Goal: Transaction & Acquisition: Purchase product/service

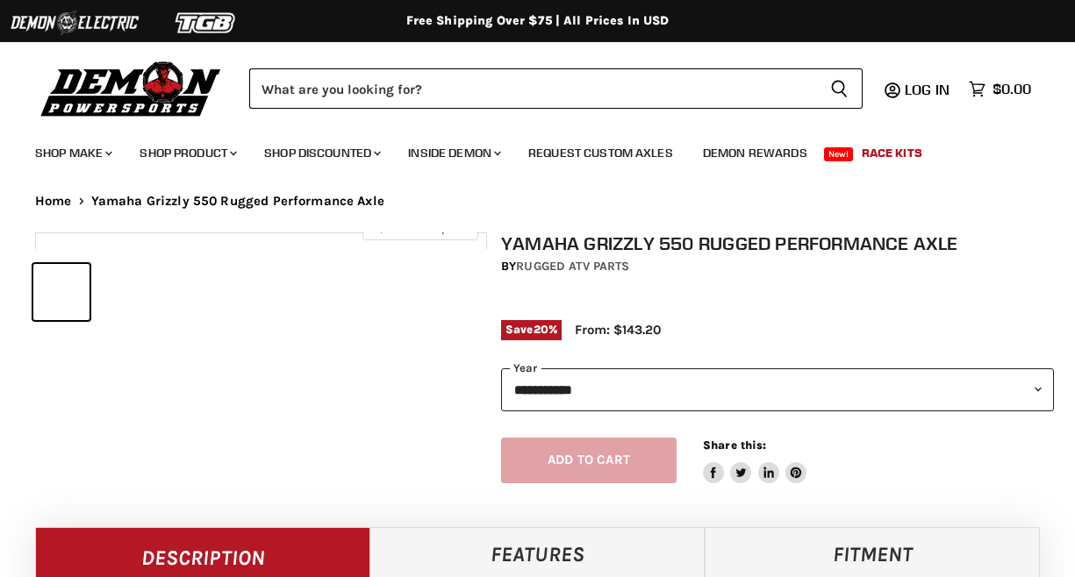
select select "******"
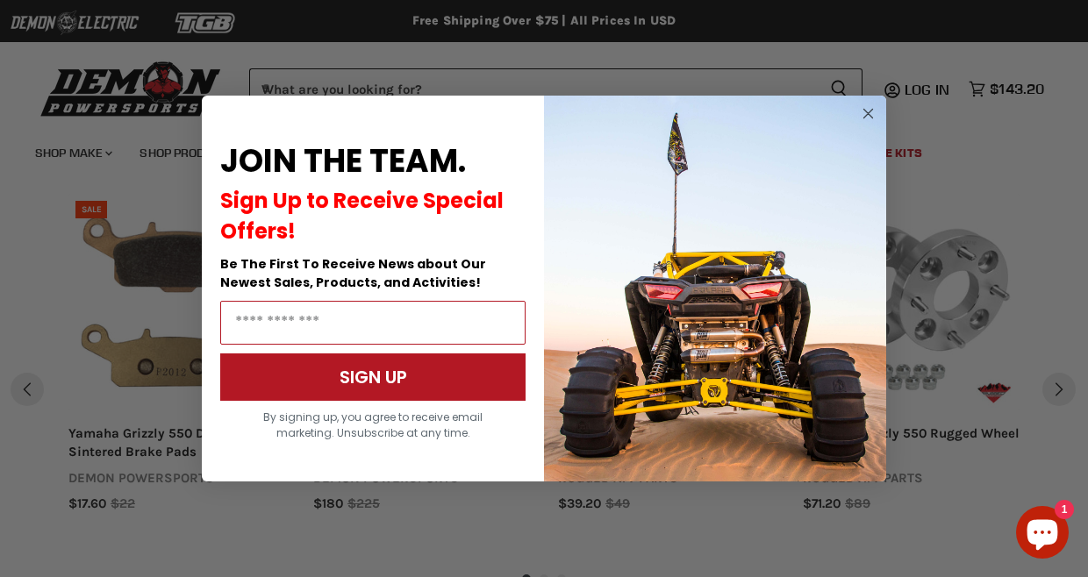
scroll to position [1676, 0]
